Goal: Task Accomplishment & Management: Complete application form

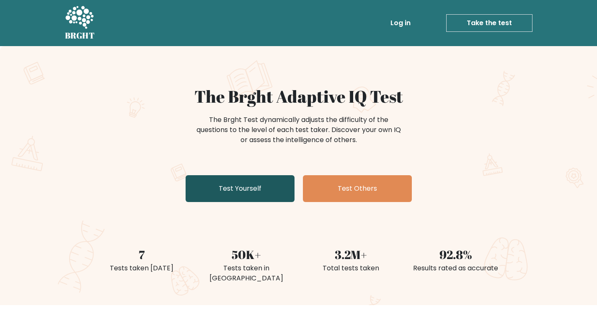
click at [284, 186] on link "Test Yourself" at bounding box center [240, 188] width 109 height 27
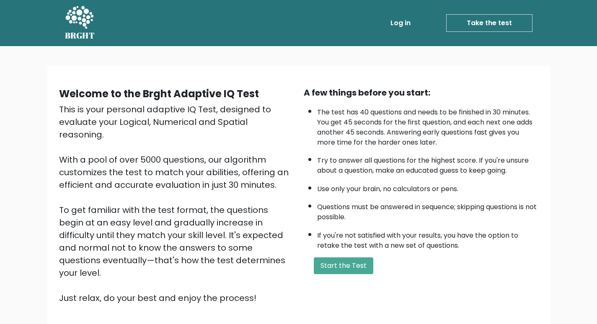
click at [312, 263] on form "Start the Test" at bounding box center [421, 265] width 235 height 17
click at [320, 263] on button "Start the Test" at bounding box center [343, 265] width 59 height 17
click at [337, 258] on button "Start the Test" at bounding box center [343, 265] width 59 height 17
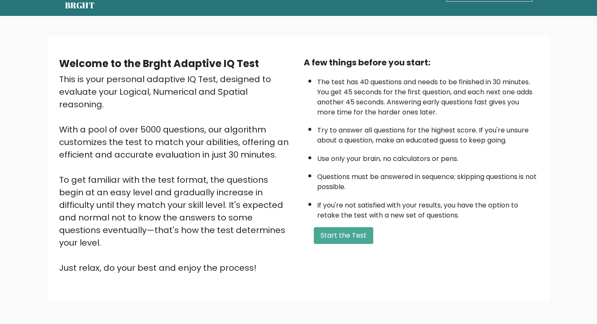
scroll to position [60, 0]
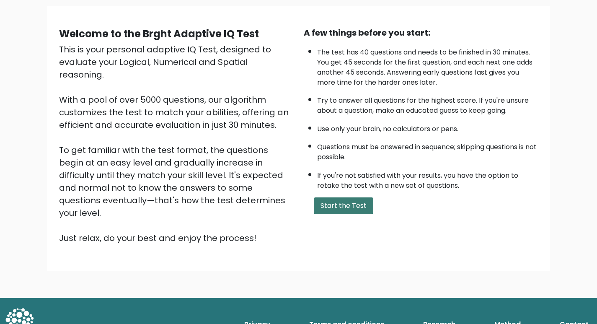
click at [340, 200] on button "Start the Test" at bounding box center [343, 205] width 59 height 17
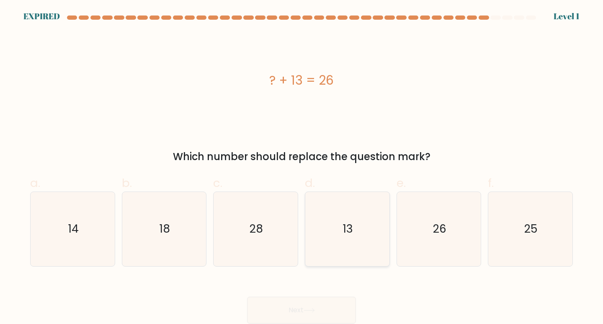
click at [350, 236] on text "13" at bounding box center [348, 228] width 10 height 15
click at [302, 168] on input "d. 13" at bounding box center [302, 164] width 0 height 5
radio input "true"
drag, startPoint x: 380, startPoint y: 214, endPoint x: 372, endPoint y: 214, distance: 7.5
click at [379, 214] on icon "13" at bounding box center [347, 228] width 73 height 73
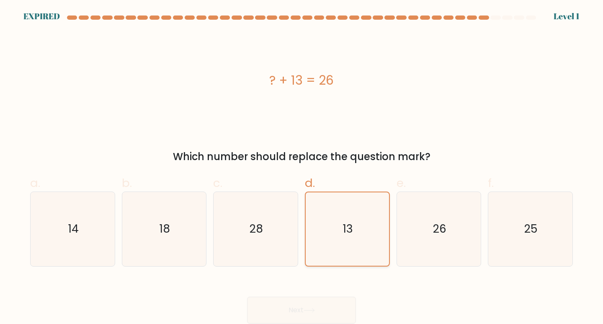
click at [302, 168] on input "d. 13" at bounding box center [302, 164] width 0 height 5
click at [370, 215] on icon "13" at bounding box center [347, 228] width 73 height 73
click at [302, 168] on input "d. 13" at bounding box center [302, 164] width 0 height 5
click at [370, 215] on icon "13" at bounding box center [347, 228] width 73 height 73
click at [302, 168] on input "d. 13" at bounding box center [302, 164] width 0 height 5
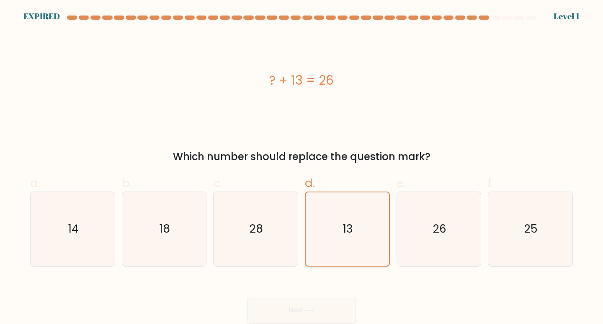
click at [356, 233] on icon "13" at bounding box center [347, 228] width 73 height 73
click at [302, 168] on input "d. 13" at bounding box center [302, 164] width 0 height 5
click at [500, 18] on div at bounding box center [495, 17] width 10 height 4
click at [338, 229] on icon "13" at bounding box center [347, 228] width 73 height 73
click at [302, 168] on input "d. 13" at bounding box center [302, 164] width 0 height 5
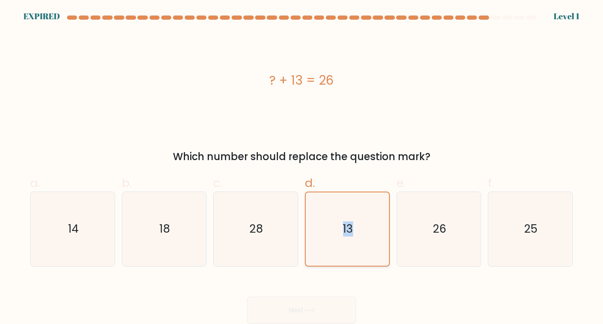
click at [338, 229] on icon "13" at bounding box center [347, 228] width 73 height 73
click at [302, 168] on input "d. 13" at bounding box center [302, 164] width 0 height 5
click at [345, 210] on icon "13" at bounding box center [347, 228] width 73 height 73
click at [302, 168] on input "d. 13" at bounding box center [302, 164] width 0 height 5
click at [345, 209] on icon "13" at bounding box center [347, 228] width 73 height 73
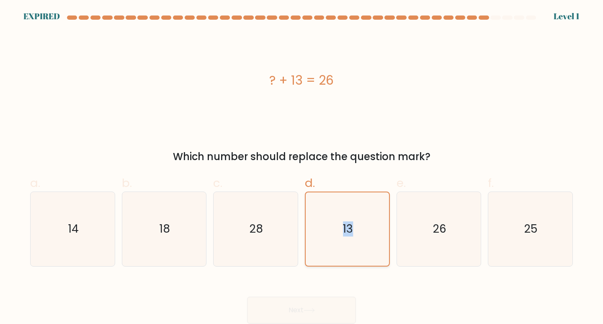
click at [302, 168] on input "d. 13" at bounding box center [302, 164] width 0 height 5
click at [345, 209] on icon "13" at bounding box center [347, 228] width 73 height 73
click at [302, 168] on input "d. 13" at bounding box center [302, 164] width 0 height 5
click at [345, 209] on icon "13" at bounding box center [347, 228] width 73 height 73
click at [302, 168] on input "d. 13" at bounding box center [302, 164] width 0 height 5
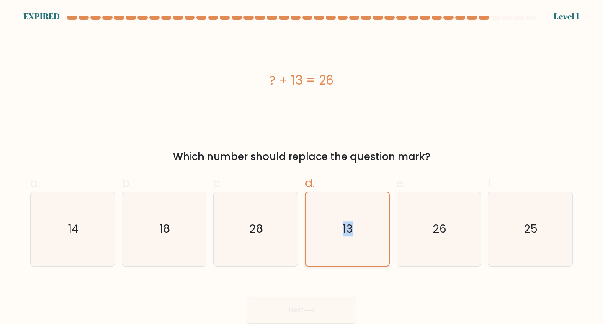
click at [345, 209] on icon "13" at bounding box center [347, 228] width 73 height 73
click at [302, 168] on input "d. 13" at bounding box center [302, 164] width 0 height 5
click at [344, 206] on icon "13" at bounding box center [347, 228] width 73 height 73
click at [302, 168] on input "d. 13" at bounding box center [302, 164] width 0 height 5
drag, startPoint x: 344, startPoint y: 207, endPoint x: 343, endPoint y: 212, distance: 5.6
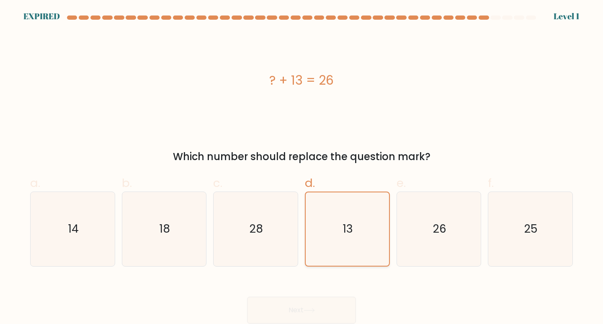
click at [343, 212] on icon "13" at bounding box center [347, 228] width 73 height 73
click at [302, 168] on input "d. 13" at bounding box center [302, 164] width 0 height 5
drag, startPoint x: 305, startPoint y: 315, endPoint x: 305, endPoint y: 311, distance: 4.2
click at [305, 315] on div "Next" at bounding box center [301, 299] width 553 height 47
click at [305, 311] on div "Next" at bounding box center [301, 299] width 553 height 47
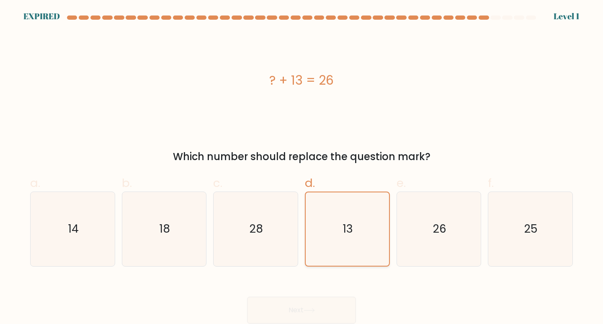
click at [345, 217] on icon "13" at bounding box center [347, 228] width 73 height 73
click at [302, 168] on input "d. 13" at bounding box center [302, 164] width 0 height 5
click at [355, 213] on icon "13" at bounding box center [347, 228] width 73 height 73
click at [302, 168] on input "d. 13" at bounding box center [302, 164] width 0 height 5
click at [355, 213] on icon "13" at bounding box center [347, 228] width 73 height 73
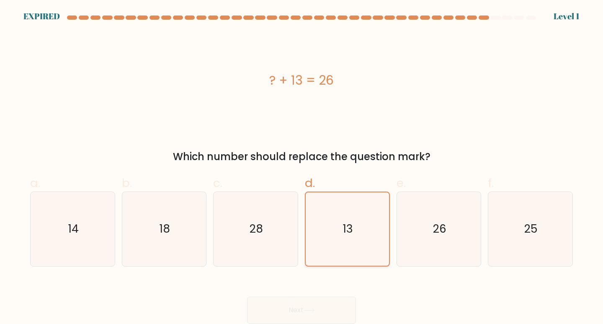
click at [302, 168] on input "d. 13" at bounding box center [302, 164] width 0 height 5
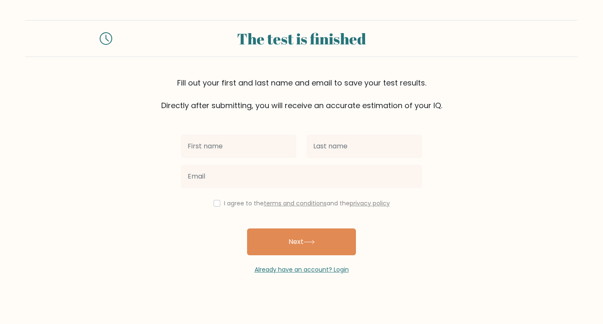
click at [215, 149] on input "text" at bounding box center [239, 145] width 116 height 23
type input "fariyal"
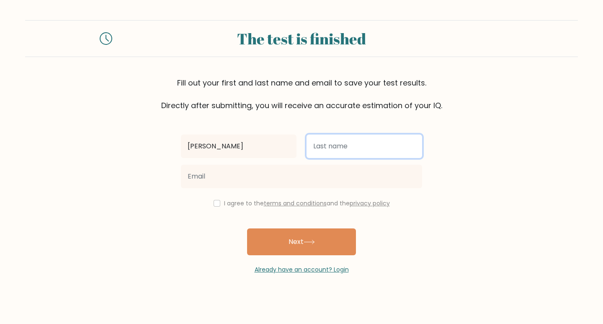
click at [352, 147] on input "text" at bounding box center [365, 145] width 116 height 23
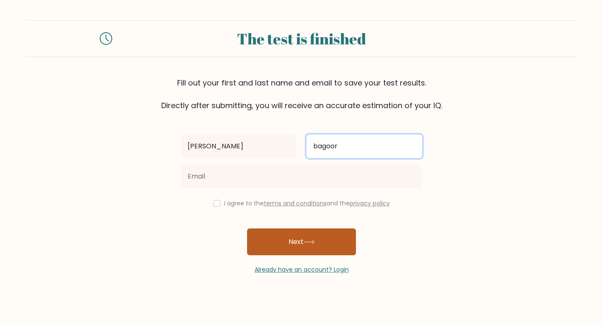
type input "bagoor"
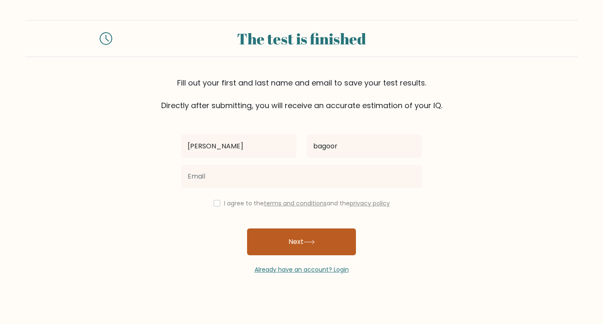
click at [311, 239] on button "Next" at bounding box center [301, 241] width 109 height 27
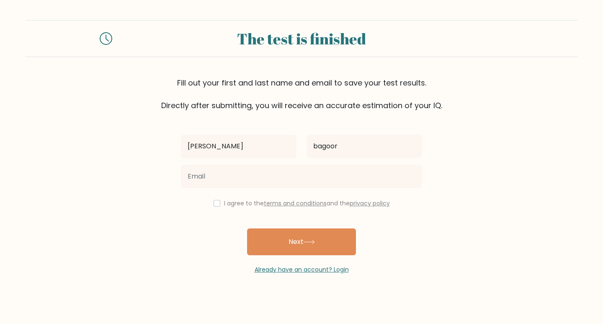
click at [257, 196] on div "fariyal bagoor I agree to the terms and conditions and the privacy policy Next …" at bounding box center [301, 192] width 251 height 163
click at [229, 204] on label "I agree to the terms and conditions and the privacy policy" at bounding box center [307, 203] width 166 height 8
click at [219, 203] on div "I agree to the terms and conditions and the privacy policy" at bounding box center [301, 203] width 251 height 10
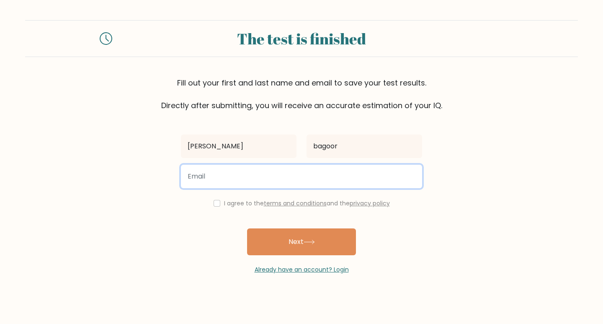
click at [251, 177] on input "email" at bounding box center [301, 176] width 241 height 23
click at [252, 177] on input "email" at bounding box center [301, 176] width 241 height 23
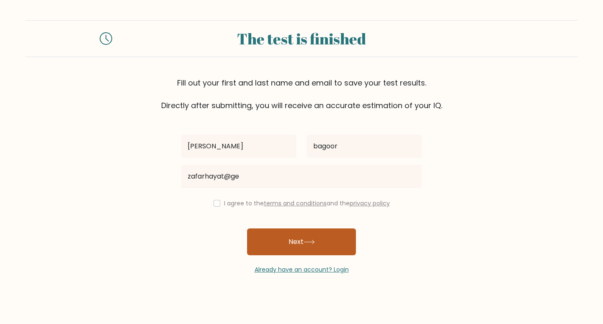
click at [330, 249] on button "Next" at bounding box center [301, 241] width 109 height 27
click at [322, 243] on button "Next" at bounding box center [301, 241] width 109 height 27
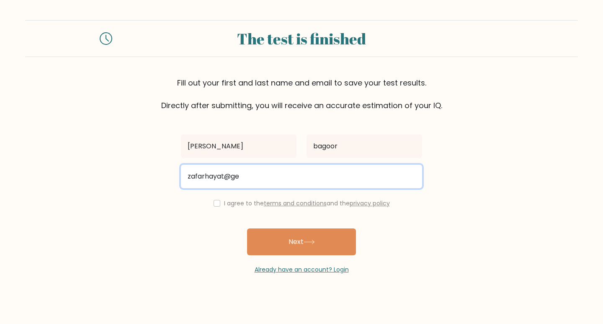
click at [243, 181] on input "zafarhayat@ge" at bounding box center [301, 176] width 241 height 23
click at [245, 175] on input "zafarhayat@ge" at bounding box center [301, 176] width 241 height 23
type input "z"
click at [245, 175] on input "email" at bounding box center [301, 176] width 241 height 23
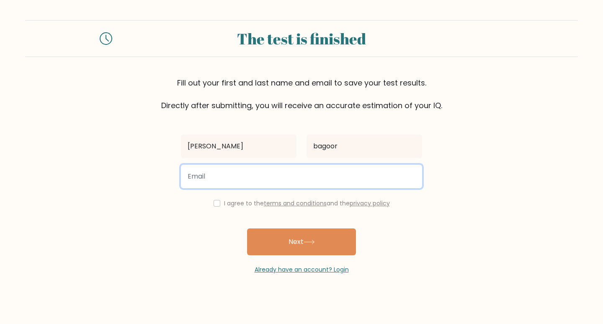
click at [245, 175] on input "email" at bounding box center [301, 176] width 241 height 23
type input "karamwarriach@gmail.com"
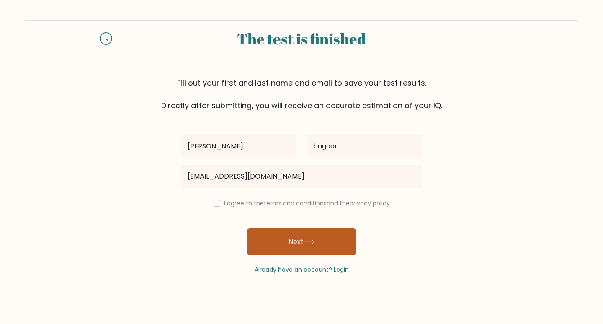
click at [284, 238] on button "Next" at bounding box center [301, 241] width 109 height 27
click at [283, 237] on button "Next" at bounding box center [301, 241] width 109 height 27
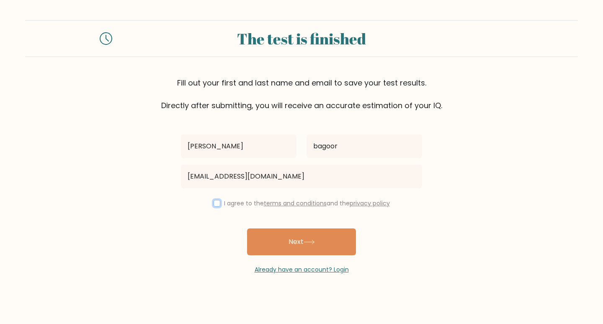
click at [217, 203] on input "checkbox" at bounding box center [217, 203] width 7 height 7
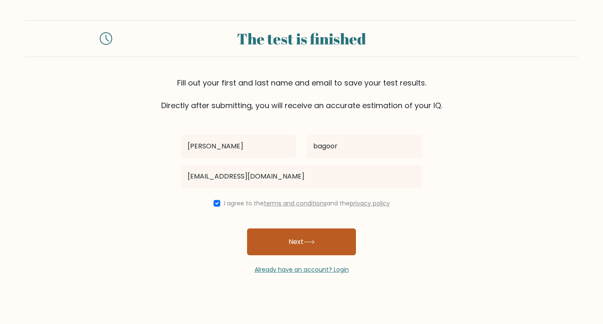
click at [307, 235] on button "Next" at bounding box center [301, 241] width 109 height 27
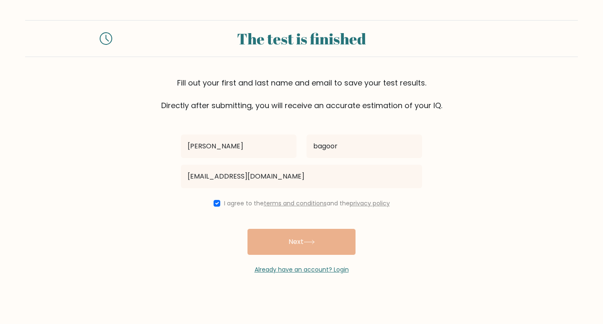
click at [221, 203] on div "I agree to the terms and conditions and the privacy policy" at bounding box center [301, 203] width 251 height 10
click at [214, 203] on input "checkbox" at bounding box center [217, 203] width 7 height 7
checkbox input "false"
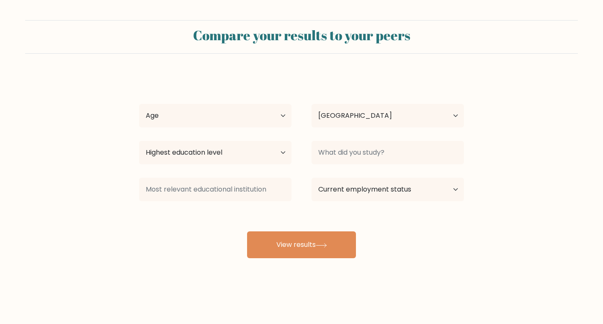
select select "PK"
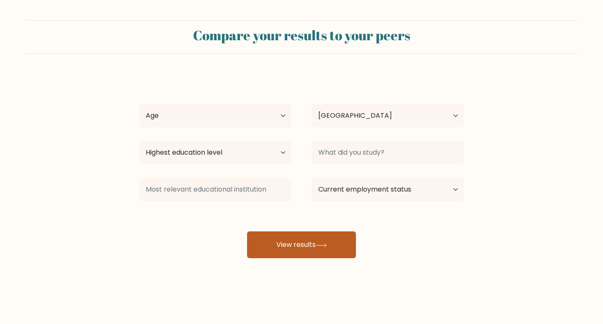
click at [325, 241] on button "View results" at bounding box center [301, 244] width 109 height 27
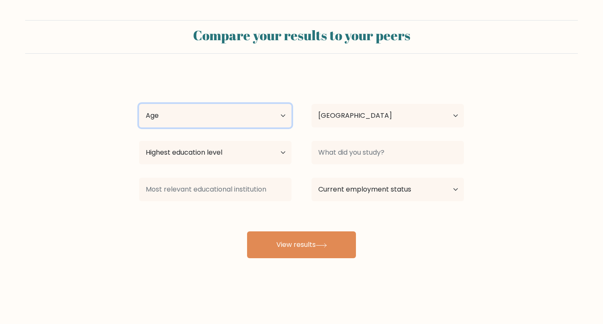
click at [188, 116] on select "Age Under 18 years old 18-24 years old 25-34 years old 35-44 years old 45-54 ye…" at bounding box center [215, 115] width 152 height 23
select select "min_18"
click at [139, 104] on select "Age Under 18 years old 18-24 years old 25-34 years old 35-44 years old 45-54 ye…" at bounding box center [215, 115] width 152 height 23
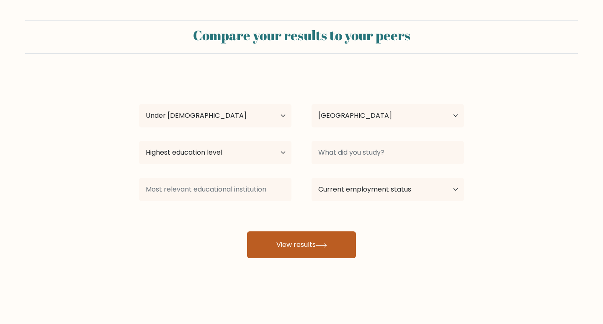
click at [298, 243] on button "View results" at bounding box center [301, 244] width 109 height 27
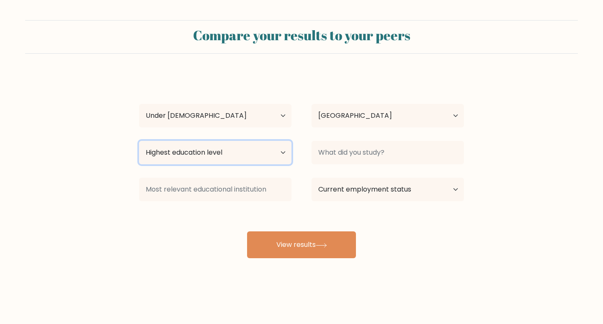
click at [205, 148] on select "Highest education level No schooling Primary Lower Secondary Upper Secondary Oc…" at bounding box center [215, 152] width 152 height 23
select select "upper_secondary"
click at [139, 141] on select "Highest education level No schooling Primary Lower Secondary Upper Secondary Oc…" at bounding box center [215, 152] width 152 height 23
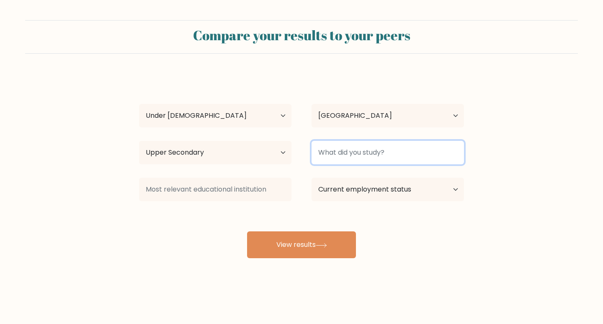
click at [343, 154] on input at bounding box center [388, 152] width 152 height 23
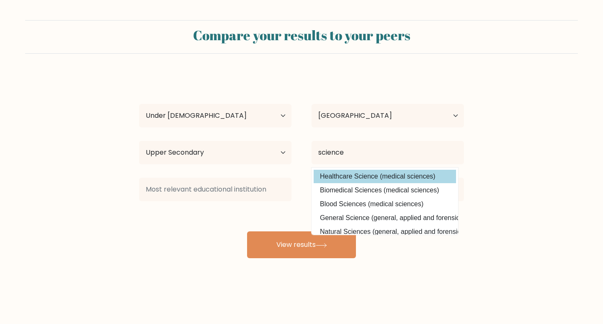
click at [355, 181] on option "Healthcare Science (medical sciences)" at bounding box center [385, 176] width 142 height 13
type input "Healthcare Science"
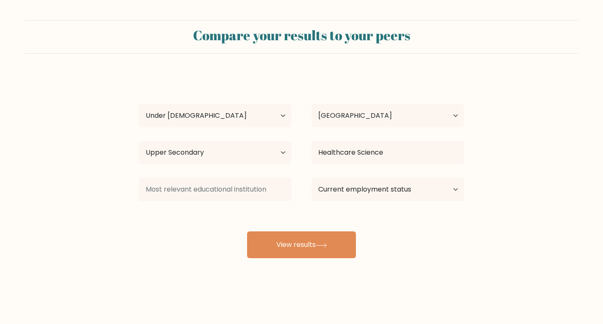
click at [318, 230] on div "fariyal bagoor Age Under 18 years old 18-24 years old 25-34 years old 35-44 yea…" at bounding box center [301, 166] width 335 height 184
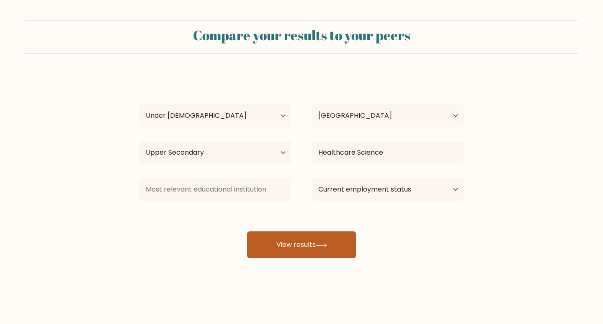
click at [319, 238] on button "View results" at bounding box center [301, 244] width 109 height 27
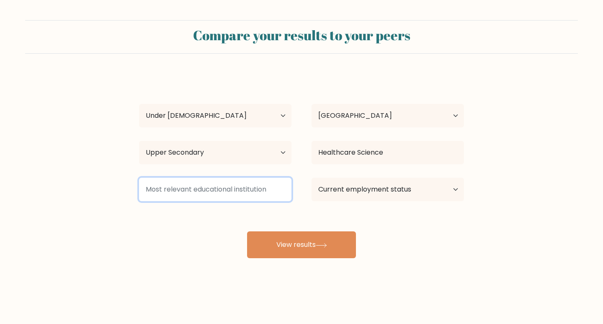
click at [200, 191] on input at bounding box center [215, 189] width 152 height 23
click at [192, 190] on input at bounding box center [215, 189] width 152 height 23
click at [189, 189] on input at bounding box center [215, 189] width 152 height 23
click at [191, 189] on input at bounding box center [215, 189] width 152 height 23
click at [192, 189] on input at bounding box center [215, 189] width 152 height 23
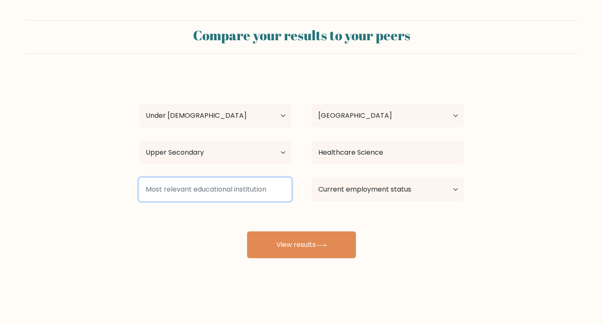
click at [192, 189] on input at bounding box center [215, 189] width 152 height 23
click at [150, 187] on input at bounding box center [215, 189] width 152 height 23
drag, startPoint x: 150, startPoint y: 187, endPoint x: 261, endPoint y: 188, distance: 111.8
click at [261, 188] on input at bounding box center [215, 189] width 152 height 23
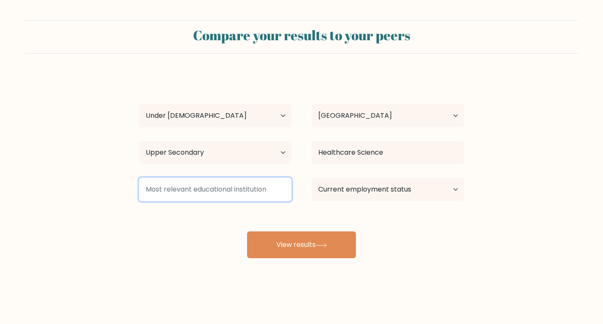
drag, startPoint x: 256, startPoint y: 188, endPoint x: 230, endPoint y: 188, distance: 26.0
click at [236, 189] on input at bounding box center [215, 189] width 152 height 23
click at [208, 186] on input at bounding box center [215, 189] width 152 height 23
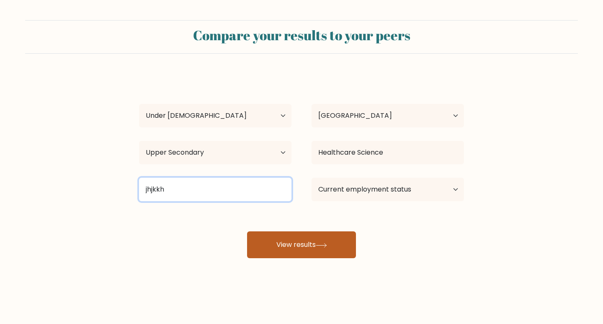
type input "jhjkkh"
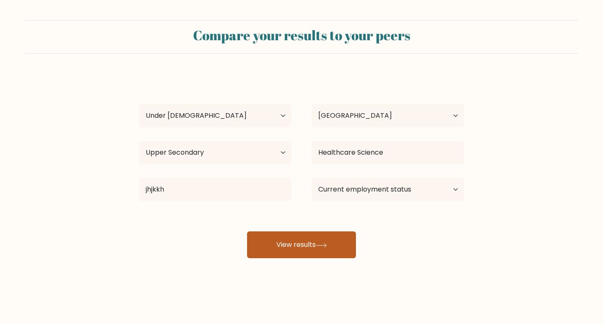
click at [305, 237] on button "View results" at bounding box center [301, 244] width 109 height 27
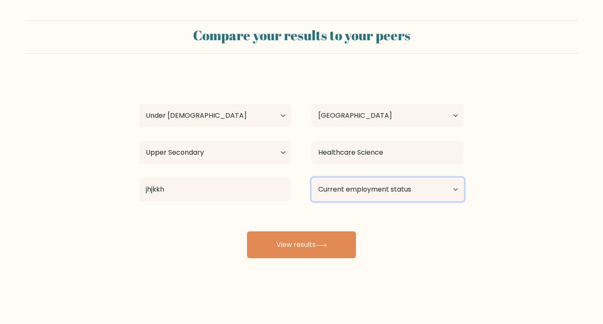
click at [353, 187] on select "Current employment status Employed Student Retired Other / prefer not to answer" at bounding box center [388, 189] width 152 height 23
select select "student"
click at [312, 178] on select "Current employment status Employed Student Retired Other / prefer not to answer" at bounding box center [388, 189] width 152 height 23
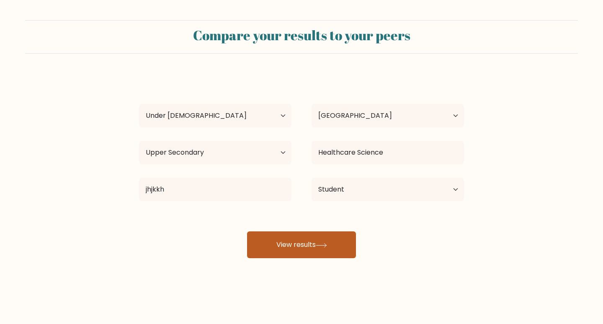
click at [334, 245] on button "View results" at bounding box center [301, 244] width 109 height 27
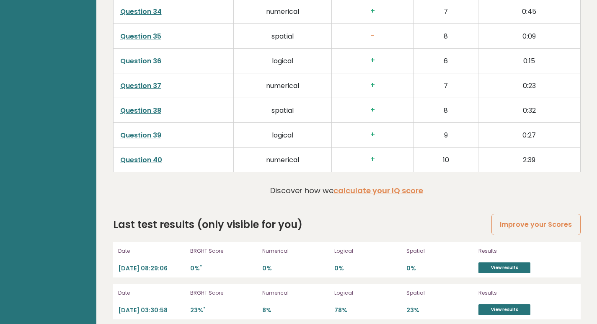
scroll to position [1370, 0]
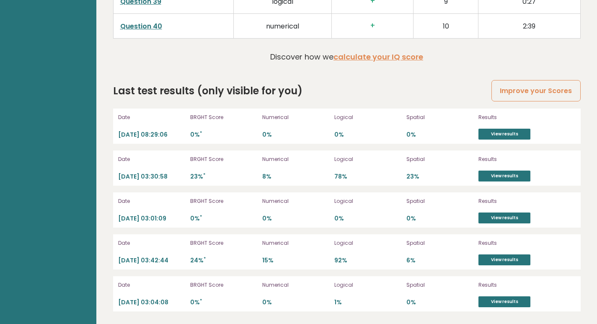
click at [325, 56] on p "Discover how we calculate your IQ score" at bounding box center [346, 56] width 153 height 11
click at [356, 58] on link "calculate your IQ score" at bounding box center [378, 57] width 90 height 10
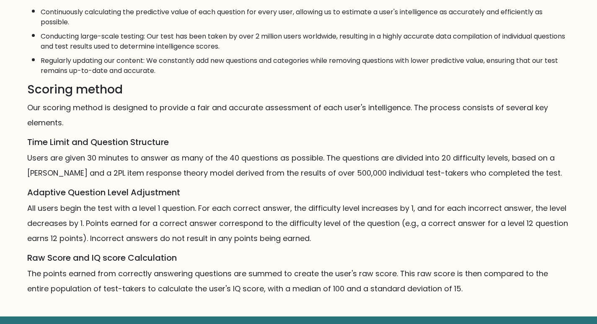
scroll to position [482, 0]
